Goal: Task Accomplishment & Management: Use online tool/utility

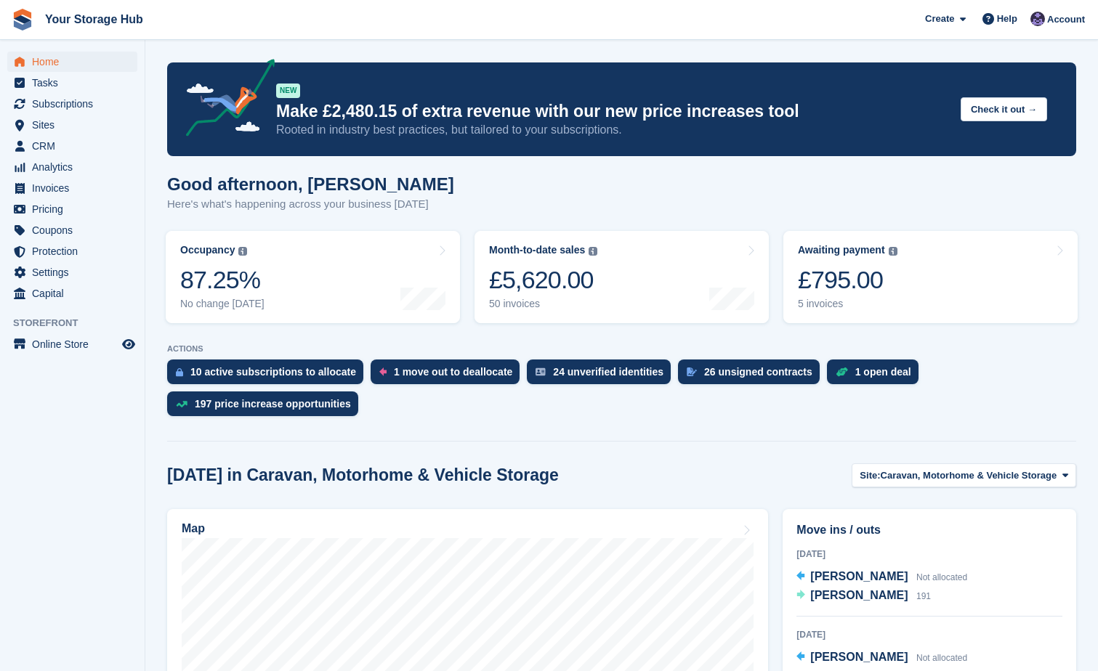
click at [51, 64] on span "Home" at bounding box center [75, 62] width 87 height 20
click at [45, 62] on span "Home" at bounding box center [75, 62] width 87 height 20
click at [43, 65] on span "Home" at bounding box center [75, 62] width 87 height 20
click at [856, 291] on div "£795.00" at bounding box center [848, 280] width 100 height 30
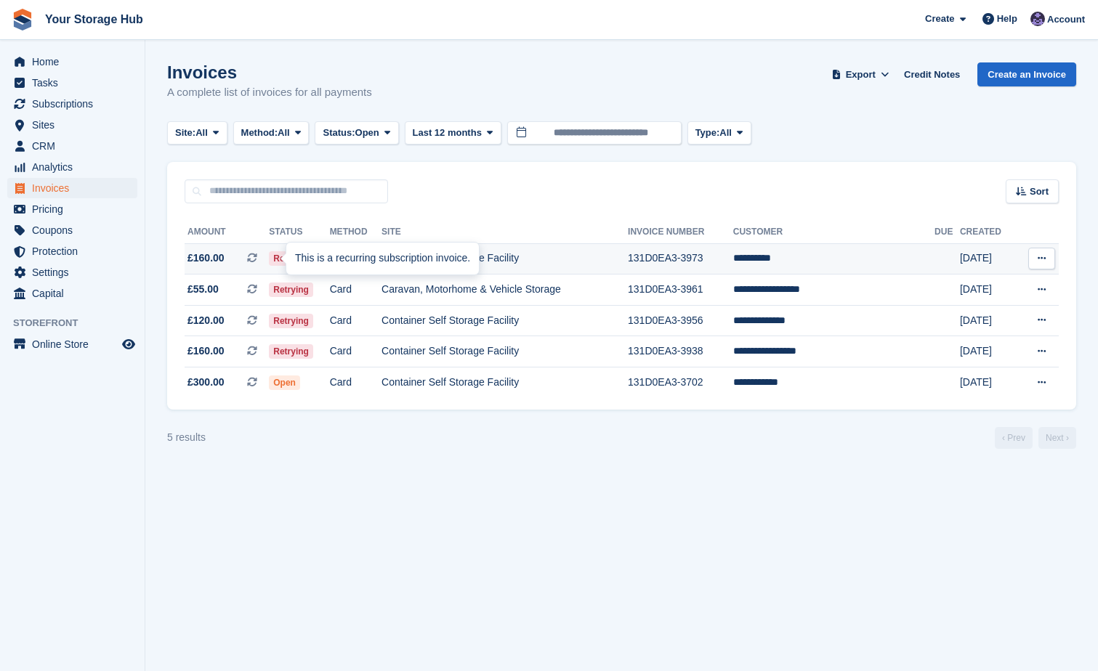
click at [257, 255] on icon at bounding box center [252, 258] width 10 height 10
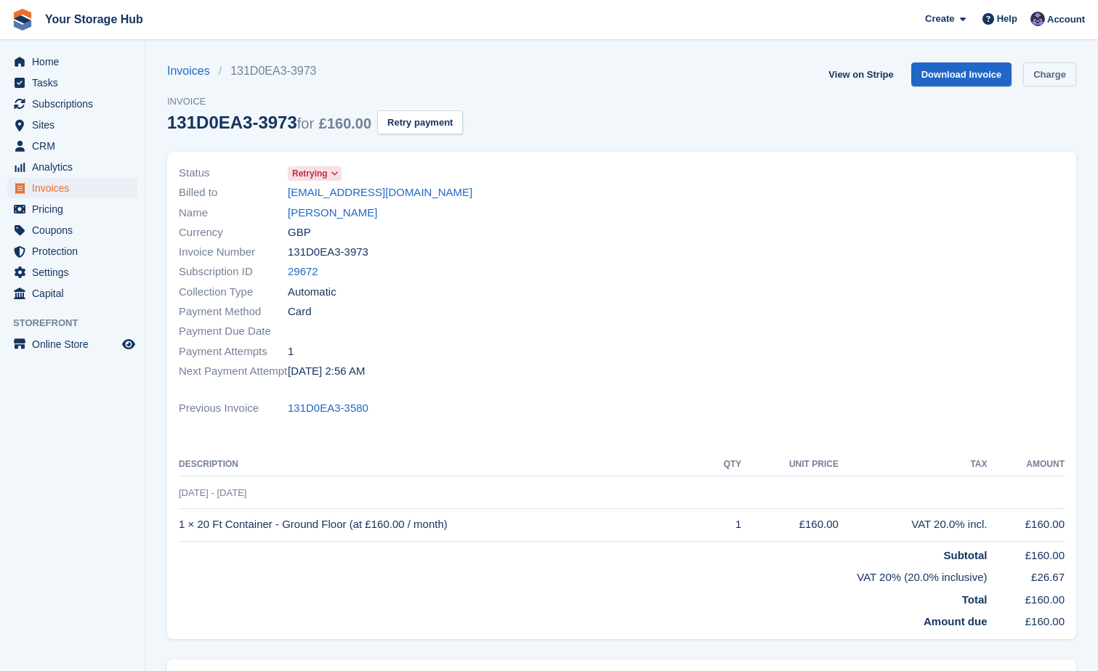
click at [1025, 75] on link "Charge" at bounding box center [1049, 74] width 53 height 24
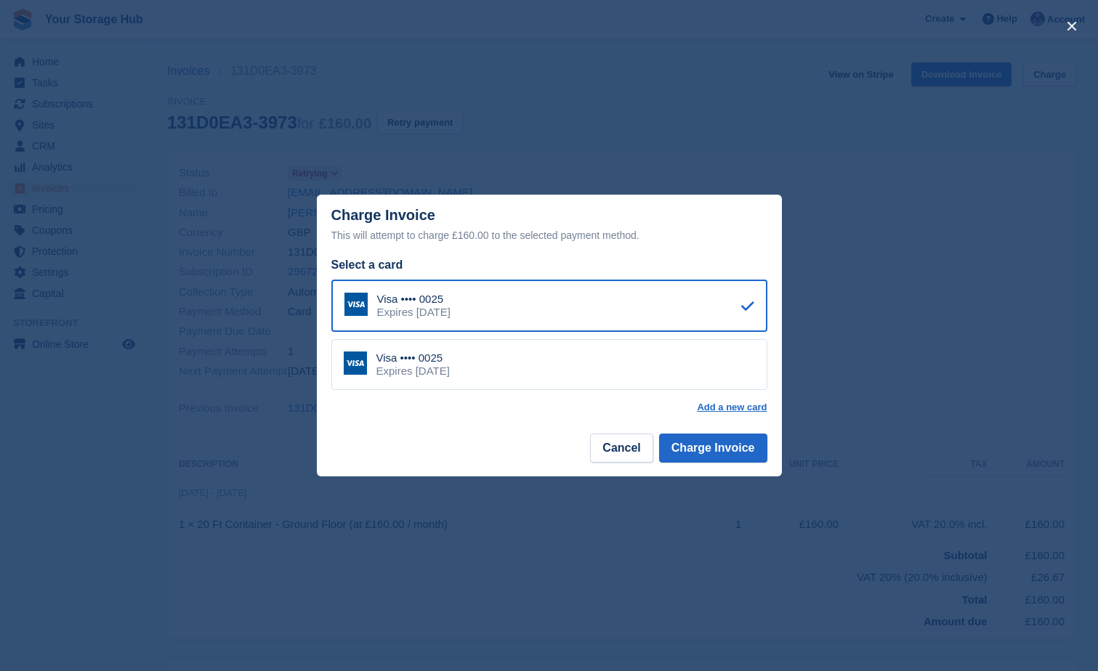
click at [629, 383] on div "Visa •••• 0025 Expires March 2027" at bounding box center [549, 364] width 436 height 51
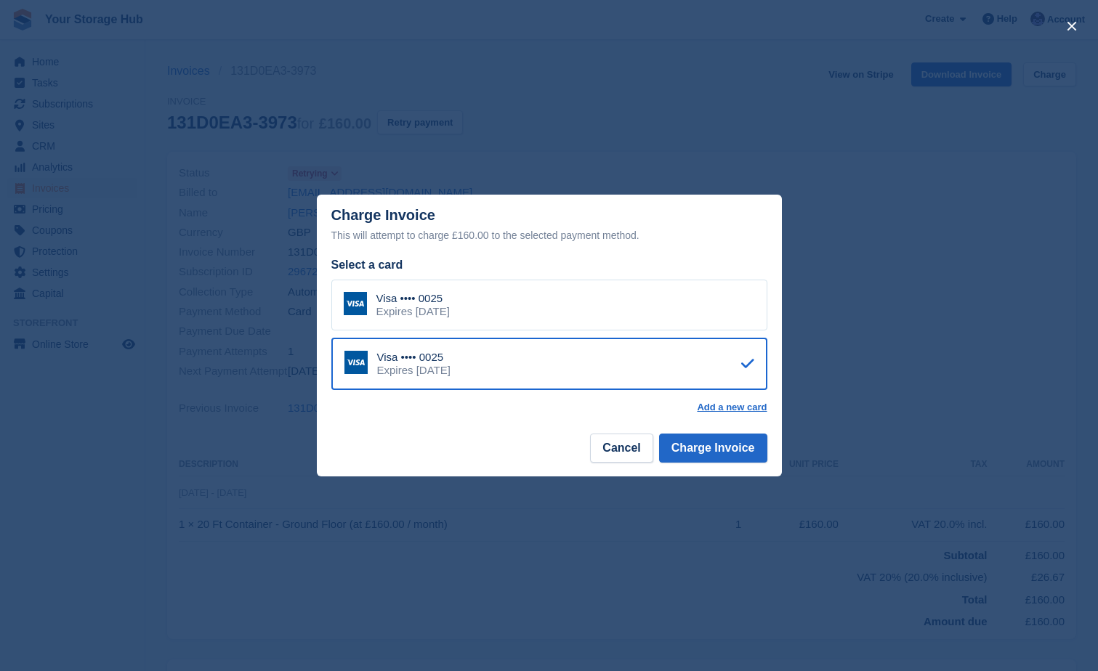
click at [653, 305] on div "Visa •••• 0025 Expires March 2027" at bounding box center [549, 305] width 436 height 51
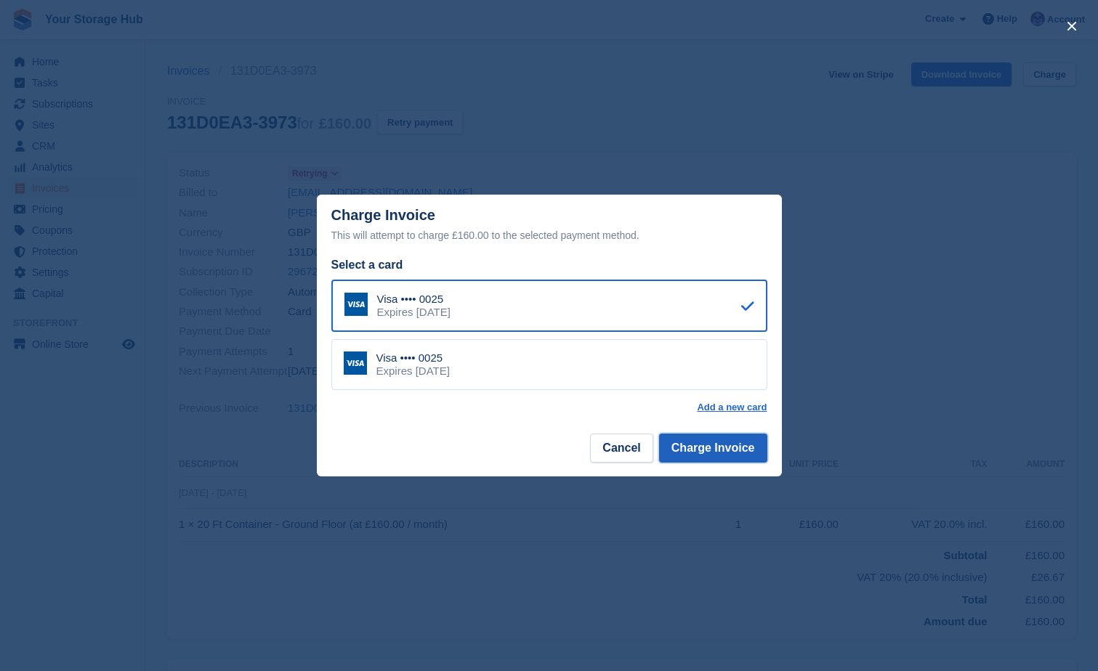
click at [722, 451] on button "Charge Invoice" at bounding box center [713, 448] width 108 height 29
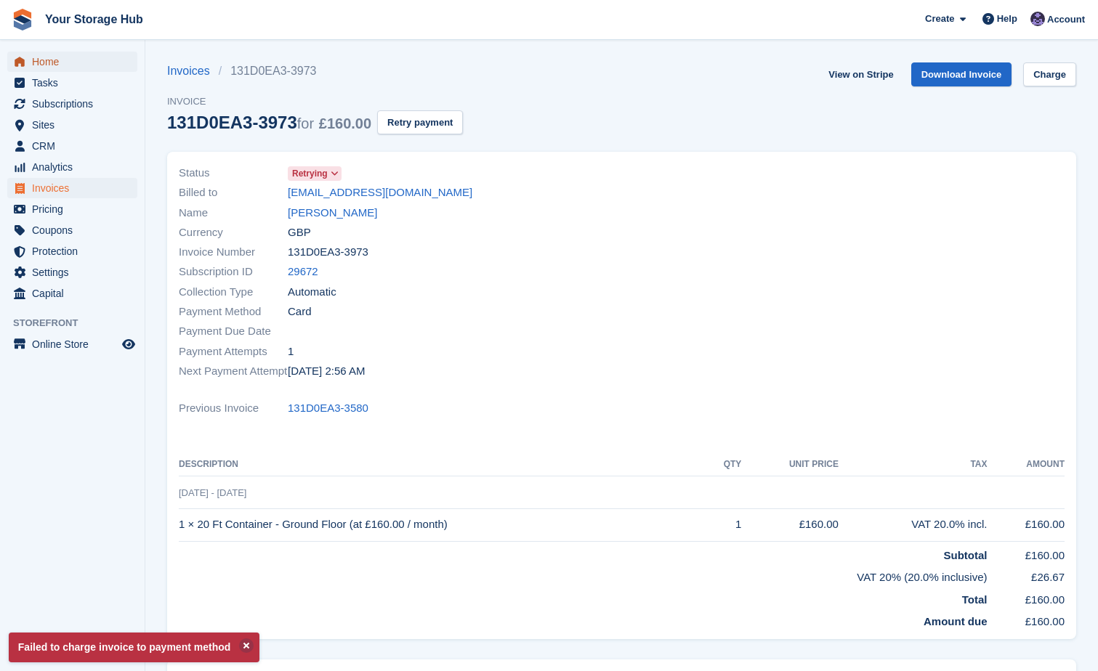
click at [64, 68] on span "Home" at bounding box center [75, 62] width 87 height 20
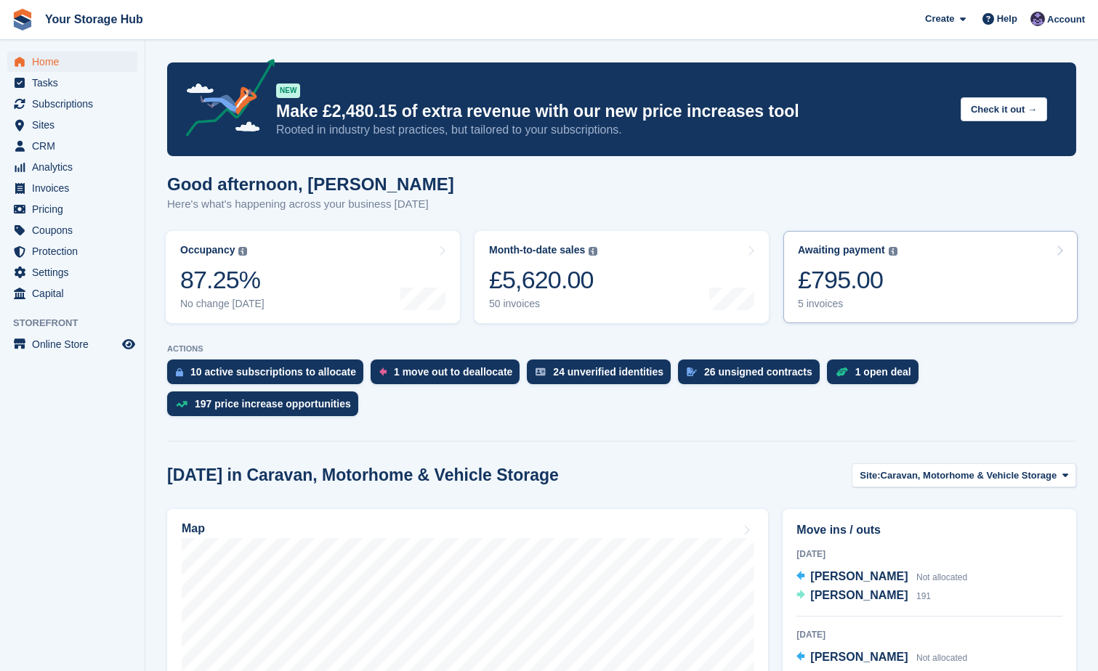
click at [866, 289] on div "£795.00" at bounding box center [848, 280] width 100 height 30
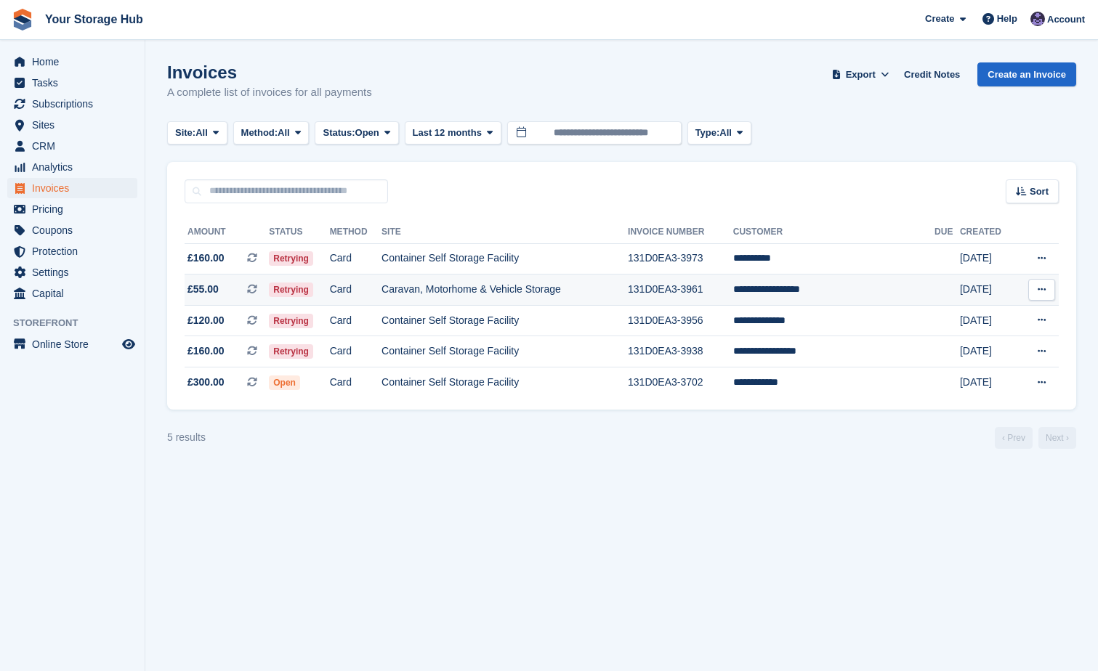
click at [257, 288] on icon at bounding box center [252, 289] width 10 height 10
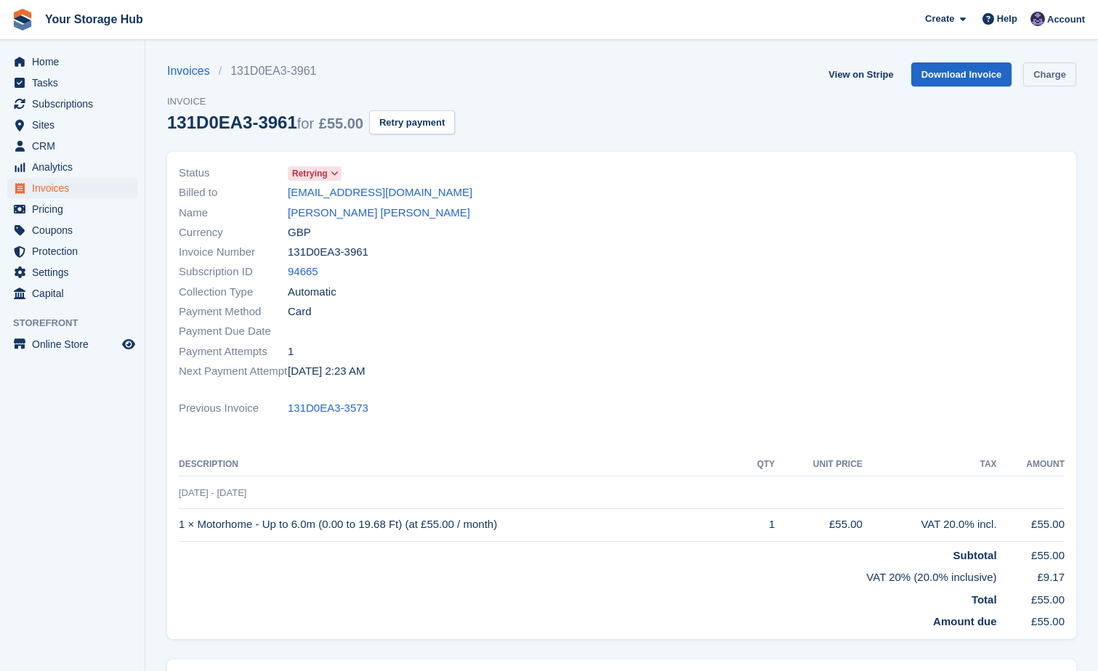
click at [1063, 78] on link "Charge" at bounding box center [1049, 74] width 53 height 24
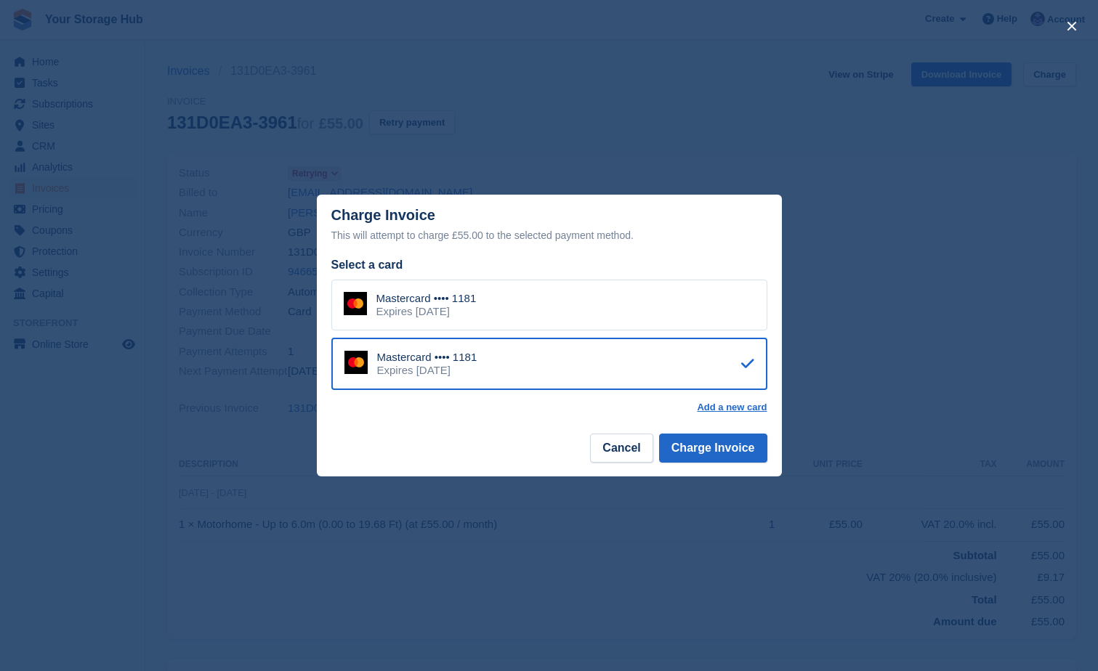
click at [573, 313] on div "Mastercard •••• 1181 Expires March 2026" at bounding box center [549, 305] width 436 height 51
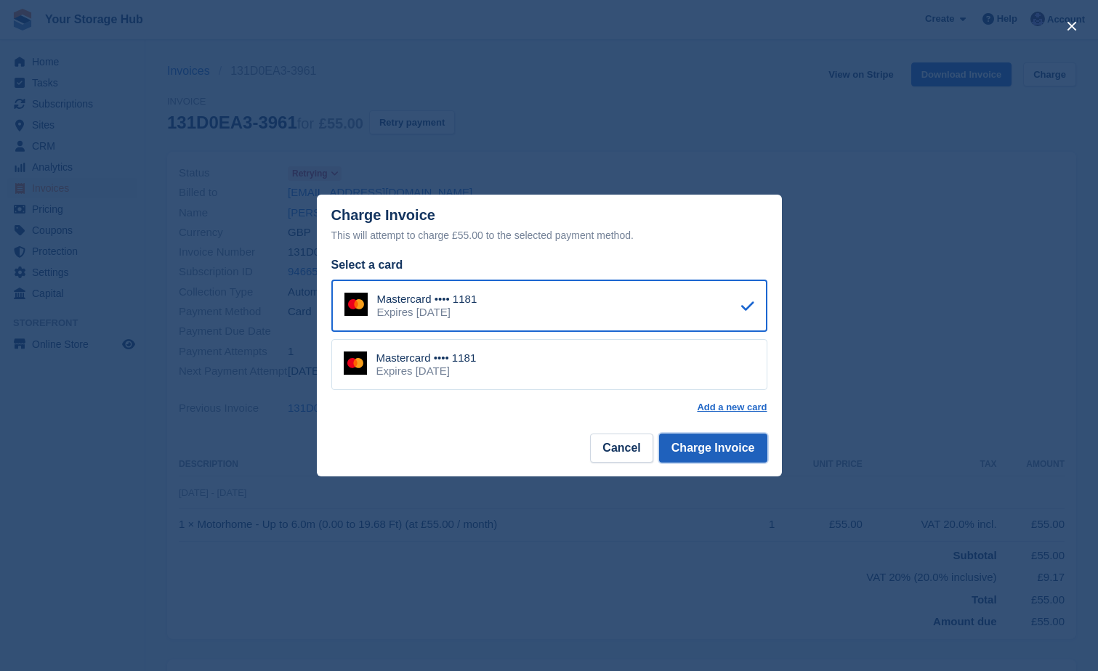
click at [706, 448] on button "Charge Invoice" at bounding box center [713, 448] width 108 height 29
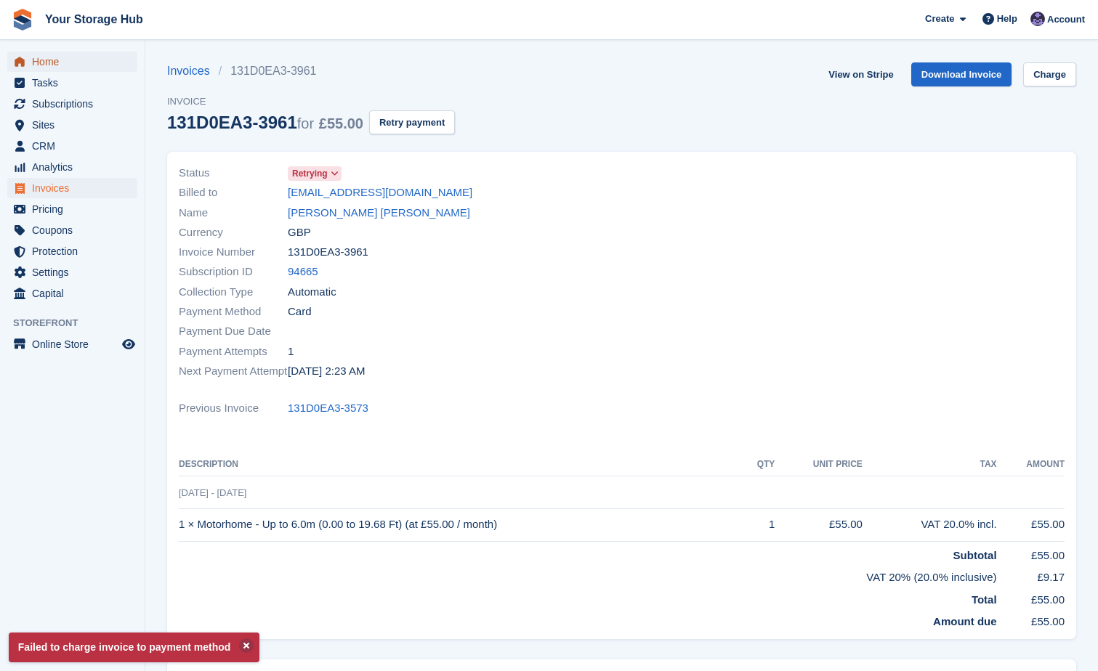
click at [78, 64] on span "Home" at bounding box center [75, 62] width 87 height 20
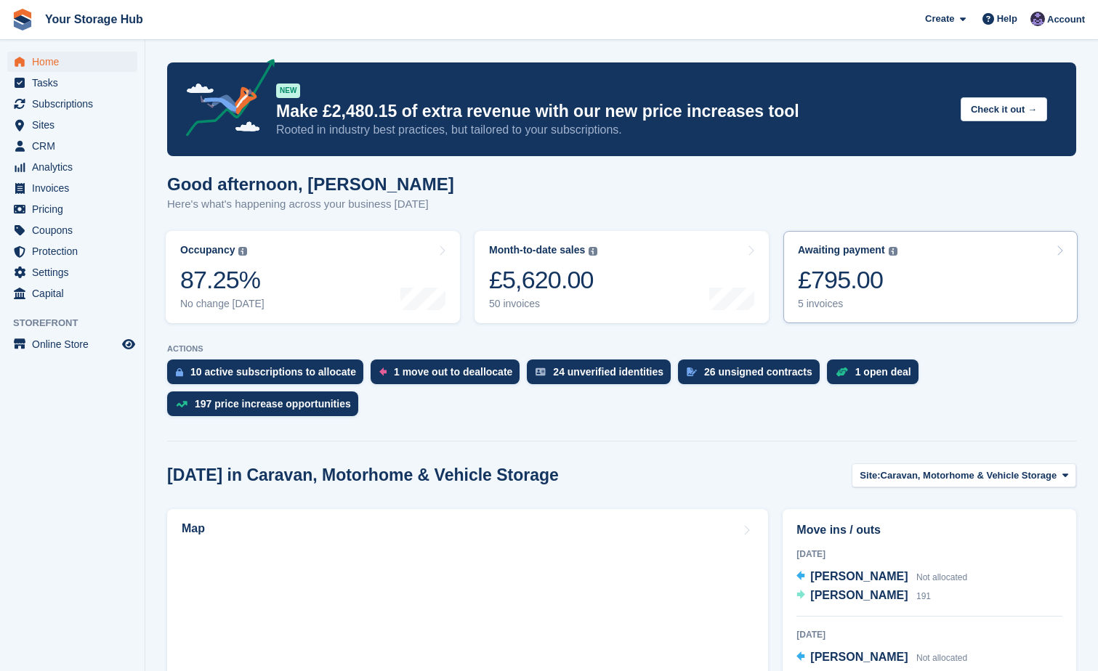
click at [837, 289] on div "£795.00" at bounding box center [848, 280] width 100 height 30
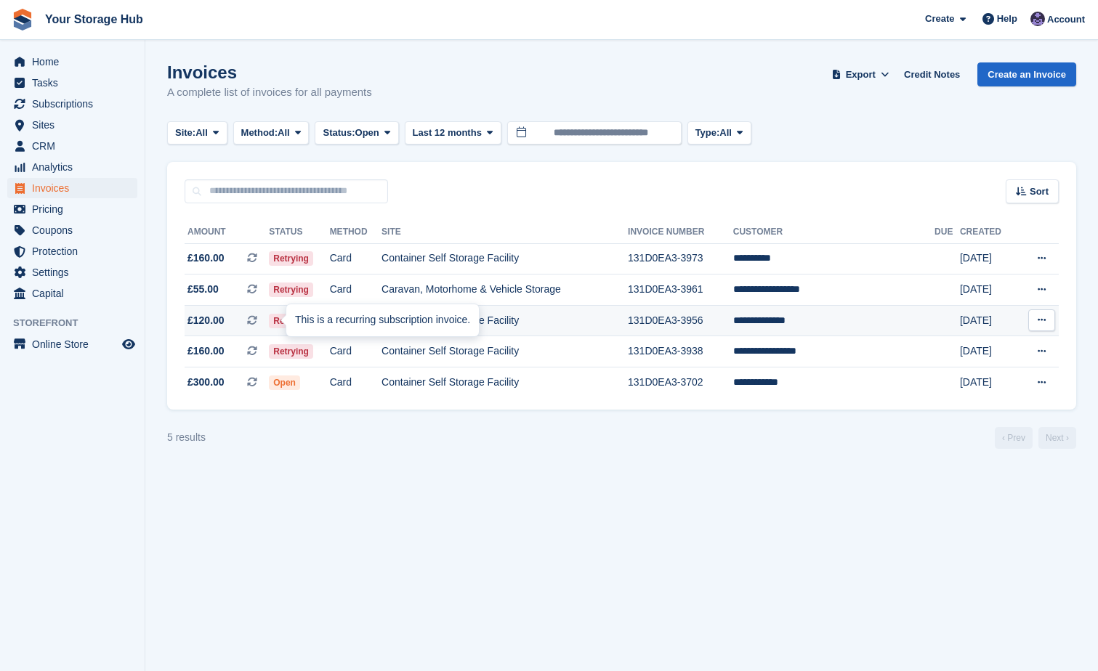
click at [257, 323] on icon at bounding box center [252, 320] width 10 height 10
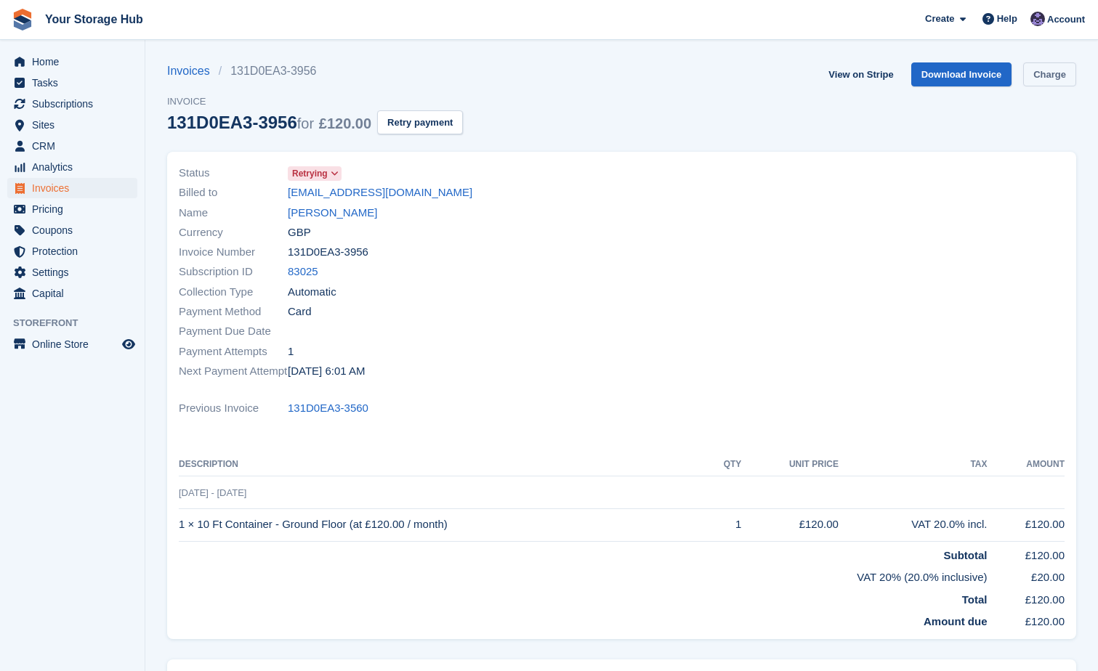
click at [1058, 69] on link "Charge" at bounding box center [1049, 74] width 53 height 24
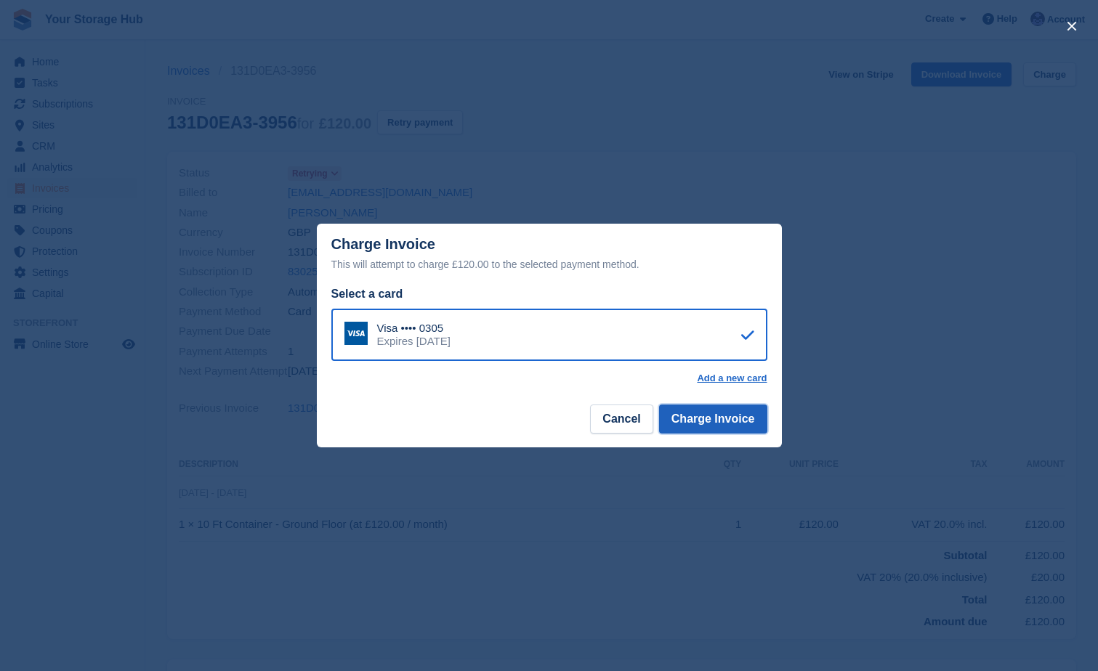
click at [727, 426] on button "Charge Invoice" at bounding box center [713, 419] width 108 height 29
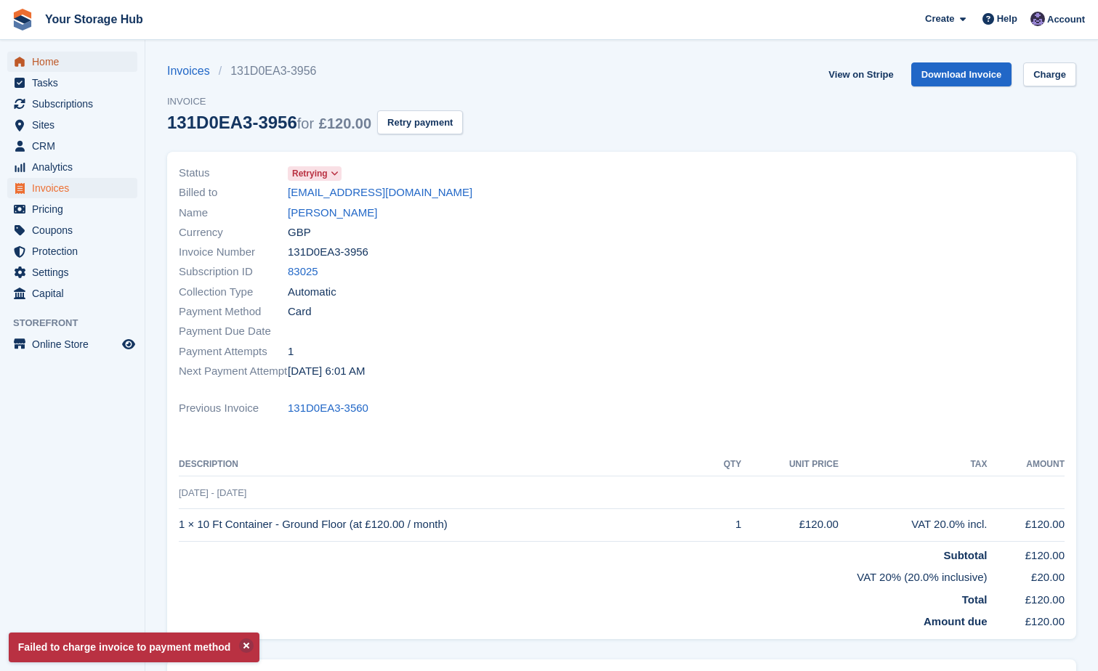
click at [50, 62] on span "Home" at bounding box center [75, 62] width 87 height 20
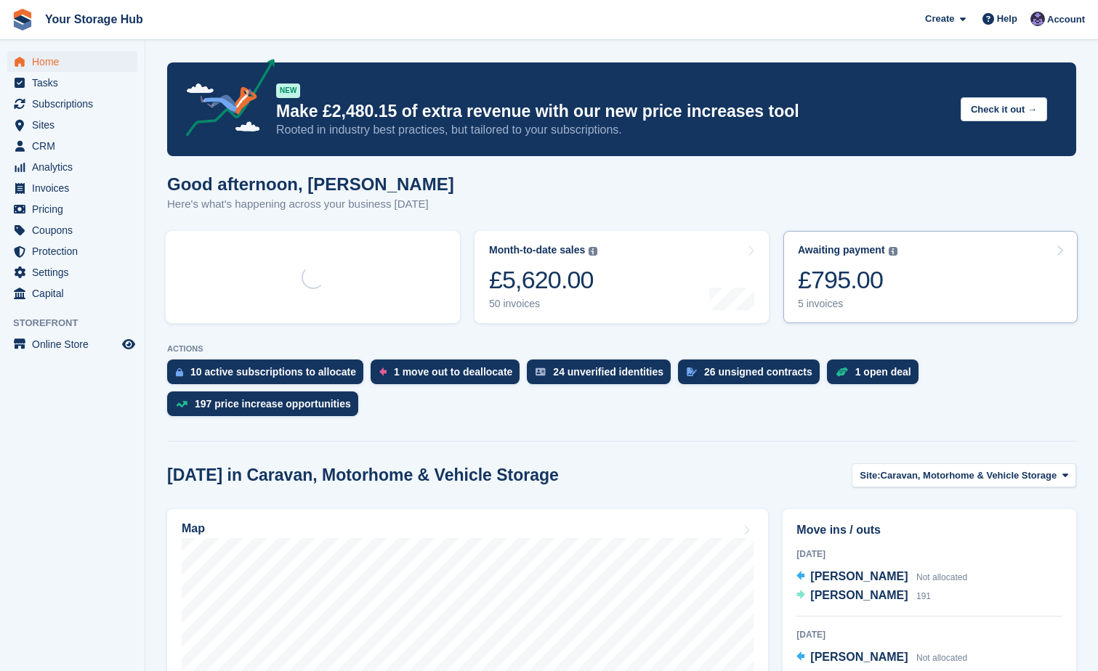
click at [863, 293] on div "£795.00" at bounding box center [848, 280] width 100 height 30
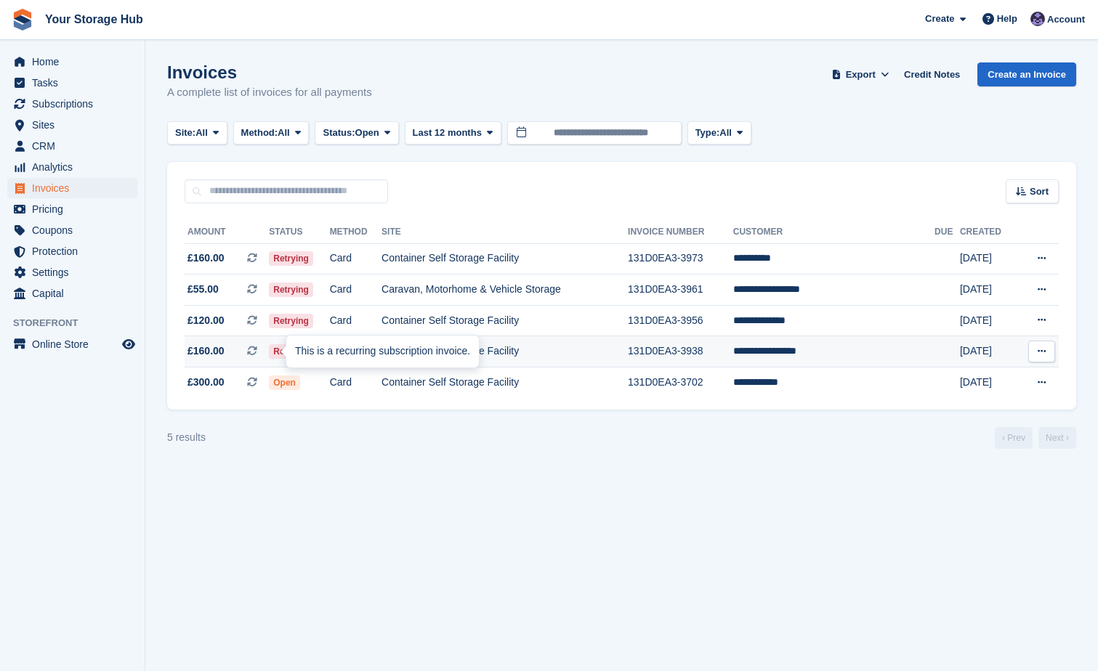
click at [257, 351] on icon at bounding box center [252, 351] width 10 height 10
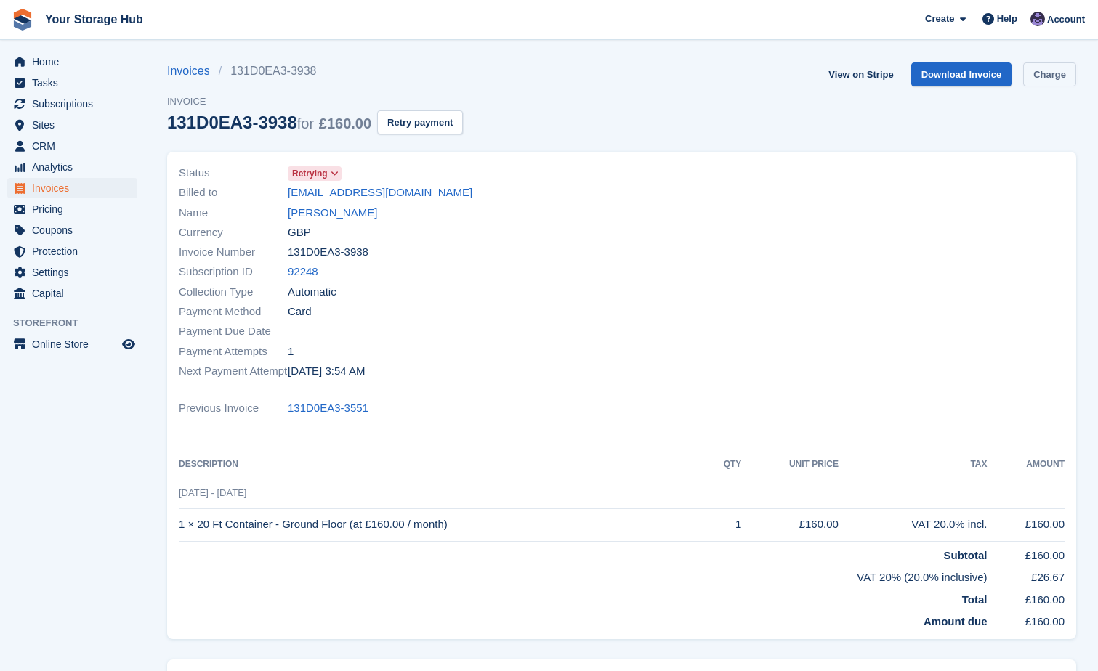
click at [1061, 73] on link "Charge" at bounding box center [1049, 74] width 53 height 24
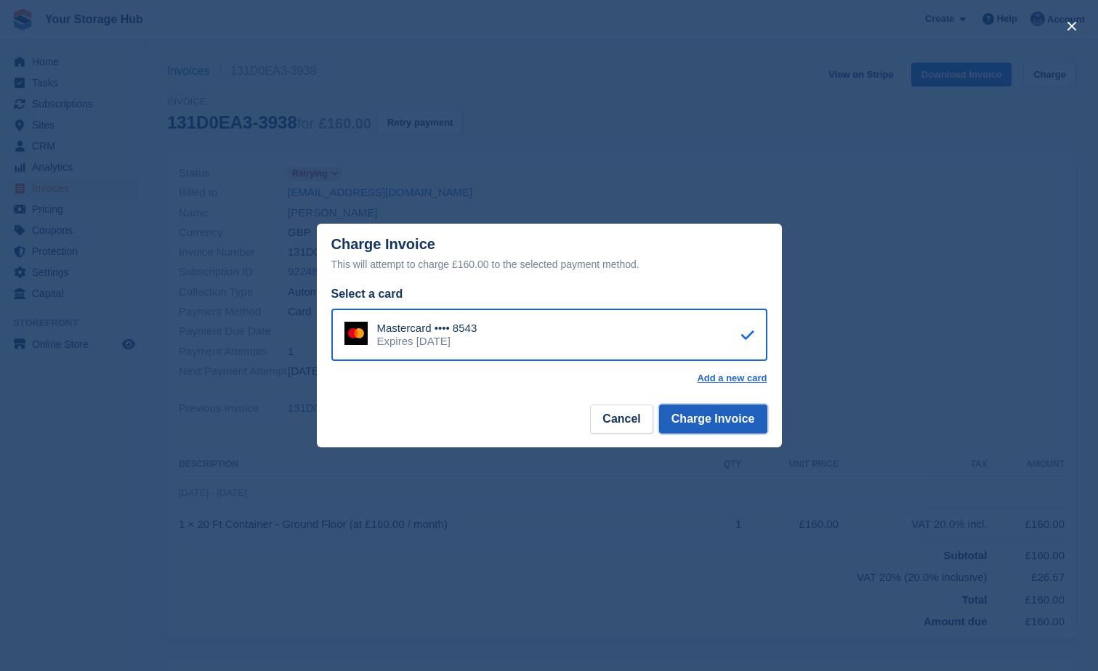
click at [723, 411] on button "Charge Invoice" at bounding box center [713, 419] width 108 height 29
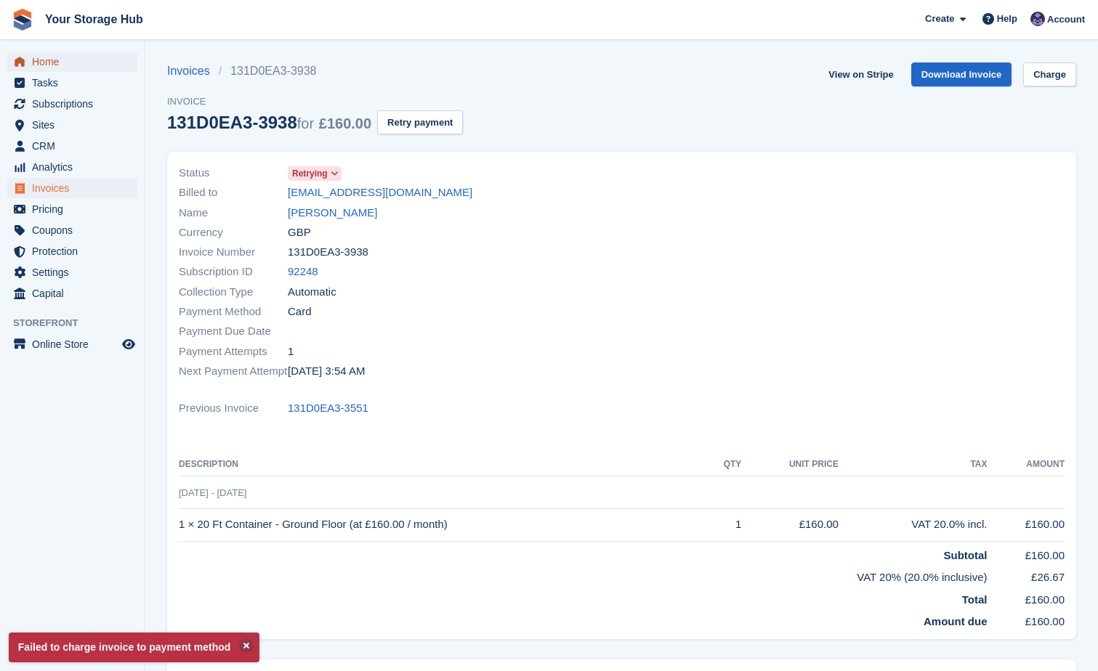
click at [58, 57] on span "Home" at bounding box center [75, 62] width 87 height 20
